Goal: Find specific page/section: Find specific page/section

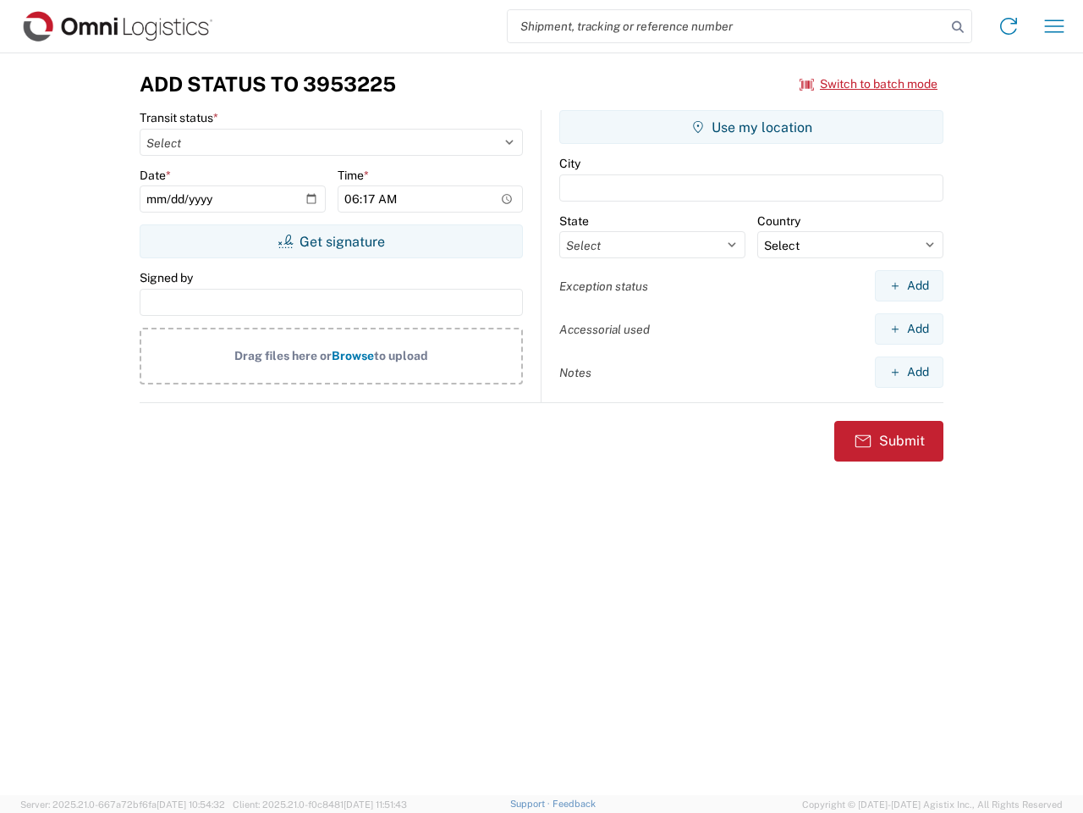
click at [727, 26] on input "search" at bounding box center [727, 26] width 438 height 32
click at [958, 27] on icon at bounding box center [958, 27] width 24 height 24
click at [1009, 26] on icon at bounding box center [1008, 26] width 27 height 27
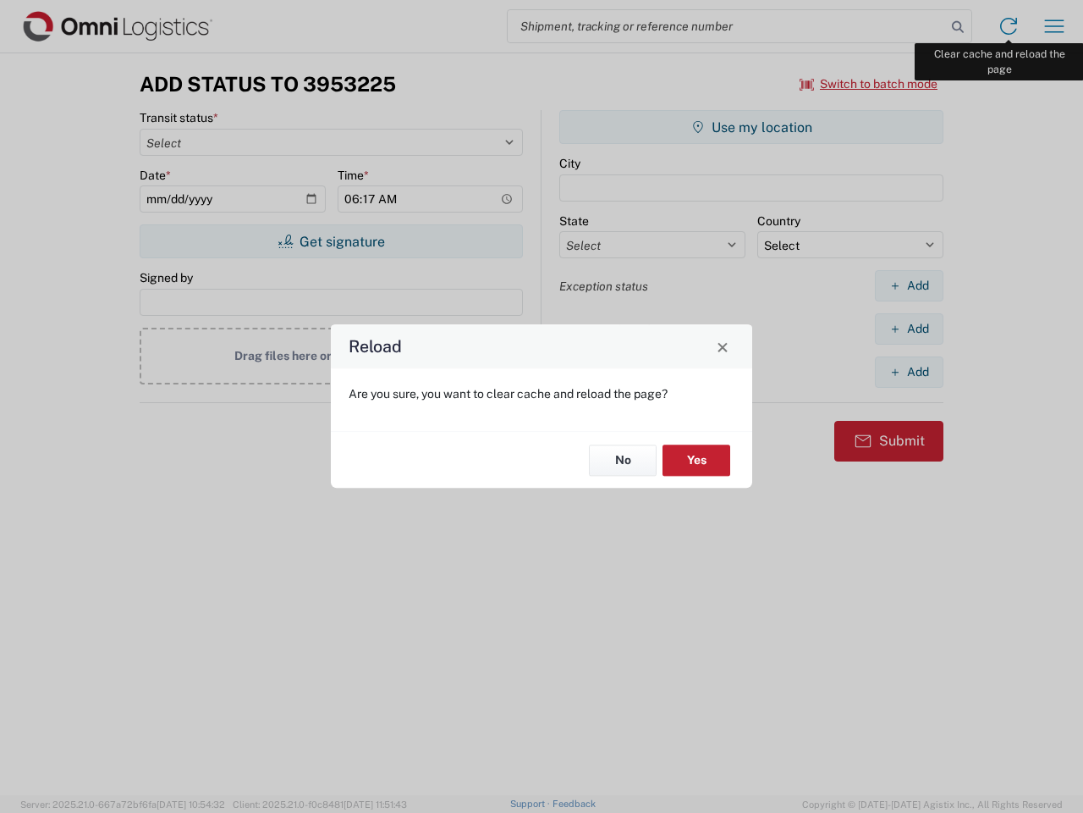
click at [1055, 26] on div "Reload Are you sure, you want to clear cache and reload the page? No Yes" at bounding box center [541, 406] width 1083 height 813
click at [869, 84] on div "Reload Are you sure, you want to clear cache and reload the page? No Yes" at bounding box center [541, 406] width 1083 height 813
click at [331, 241] on div "Reload Are you sure, you want to clear cache and reload the page? No Yes" at bounding box center [541, 406] width 1083 height 813
click at [752, 127] on div "Reload Are you sure, you want to clear cache and reload the page? No Yes" at bounding box center [541, 406] width 1083 height 813
click at [909, 285] on div "Reload Are you sure, you want to clear cache and reload the page? No Yes" at bounding box center [541, 406] width 1083 height 813
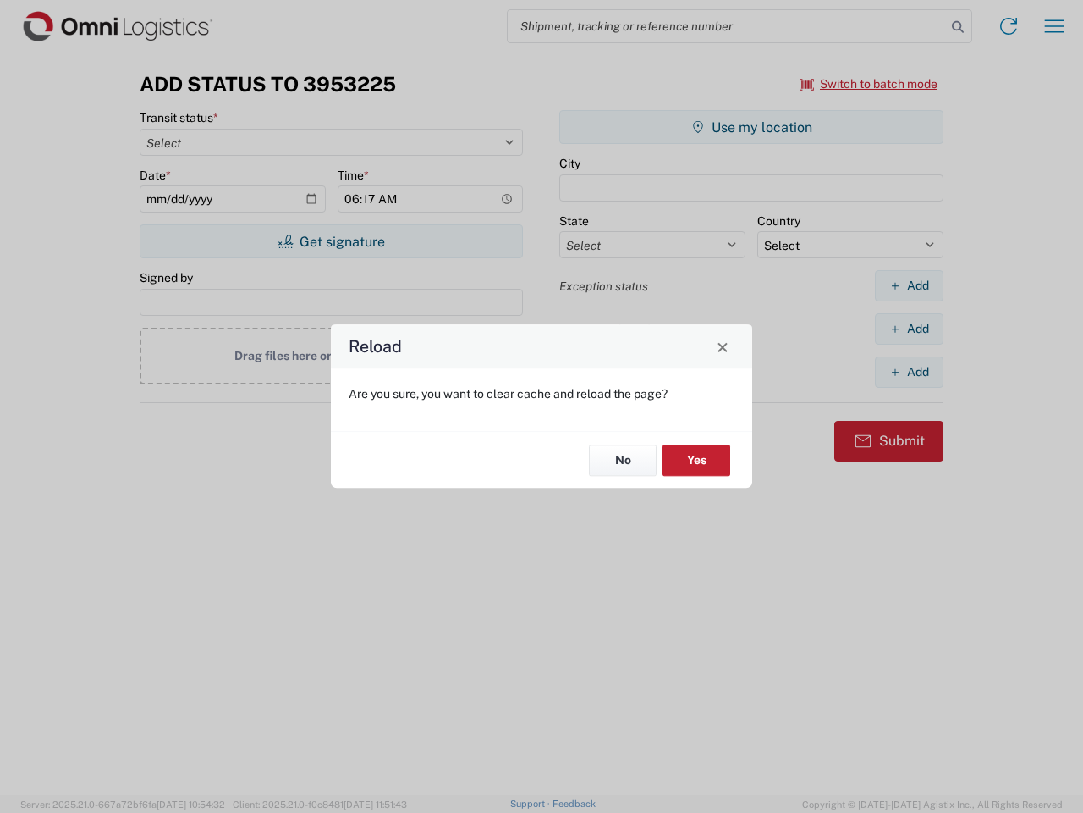
click at [909, 328] on div "Reload Are you sure, you want to clear cache and reload the page? No Yes" at bounding box center [541, 406] width 1083 height 813
click at [909, 372] on div "Reload Are you sure, you want to clear cache and reload the page? No Yes" at bounding box center [541, 406] width 1083 height 813
